Goal: Task Accomplishment & Management: Use online tool/utility

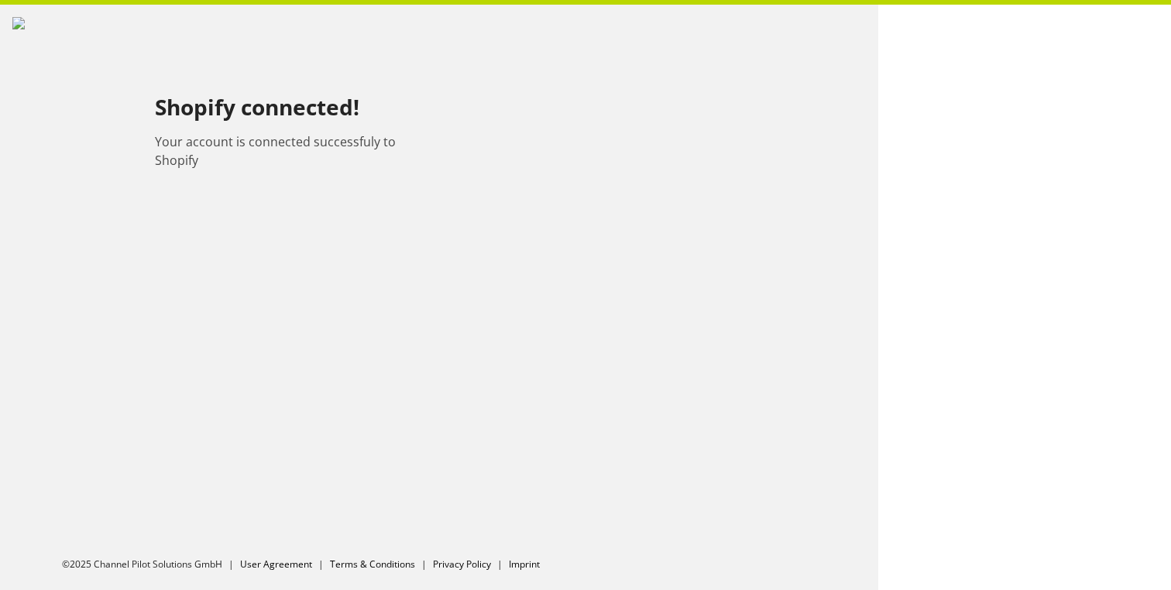
click at [290, 149] on p "Your account is connected successfuly to Shopify" at bounding box center [297, 150] width 284 height 37
click at [280, 162] on div "Shopify connected! Your account is connected successfuly to Shopify" at bounding box center [297, 138] width 284 height 87
